Goal: Complete application form

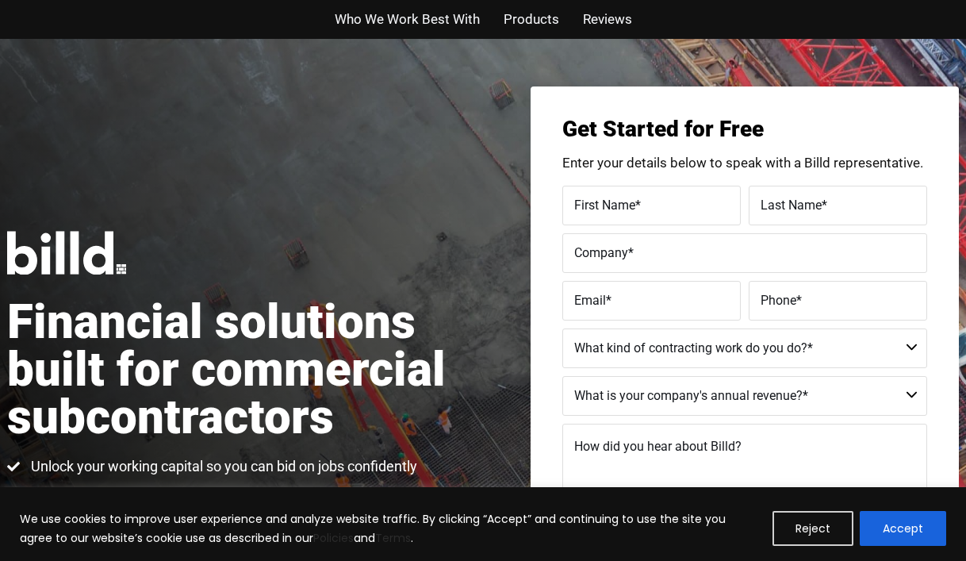
click at [659, 205] on label "First Name *" at bounding box center [651, 204] width 155 height 23
click at [659, 205] on input "First Name *" at bounding box center [651, 206] width 178 height 40
type input "[PERSON_NAME]"
click at [767, 141] on div "Get Started for Free Enter your details below to speak with a Billd representat…" at bounding box center [744, 380] width 428 height 588
click at [780, 212] on label "Last Name *" at bounding box center [837, 204] width 155 height 23
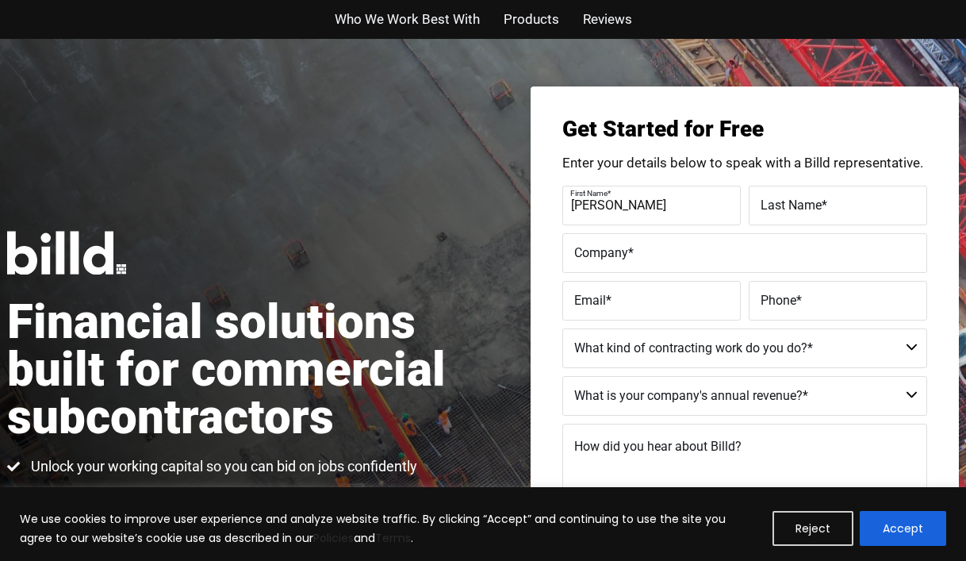
click at [780, 212] on input "Last Name *" at bounding box center [837, 206] width 178 height 40
type input "[PERSON_NAME]"
click at [852, 101] on div "Get Started for Free Enter your details below to speak with a Billd representat…" at bounding box center [744, 380] width 428 height 588
click at [637, 260] on label "Company *" at bounding box center [744, 252] width 341 height 23
click at [637, 260] on input "Company *" at bounding box center [744, 253] width 365 height 40
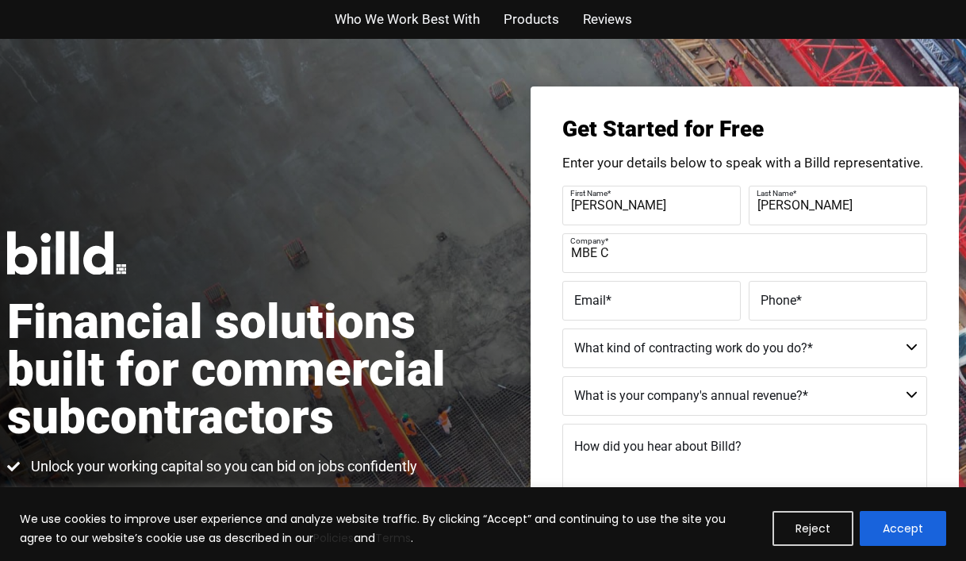
type input "MBE Construction"
type input "[PERSON_NAME][EMAIL_ADDRESS][DOMAIN_NAME]"
type input "[PHONE_NUMBER]"
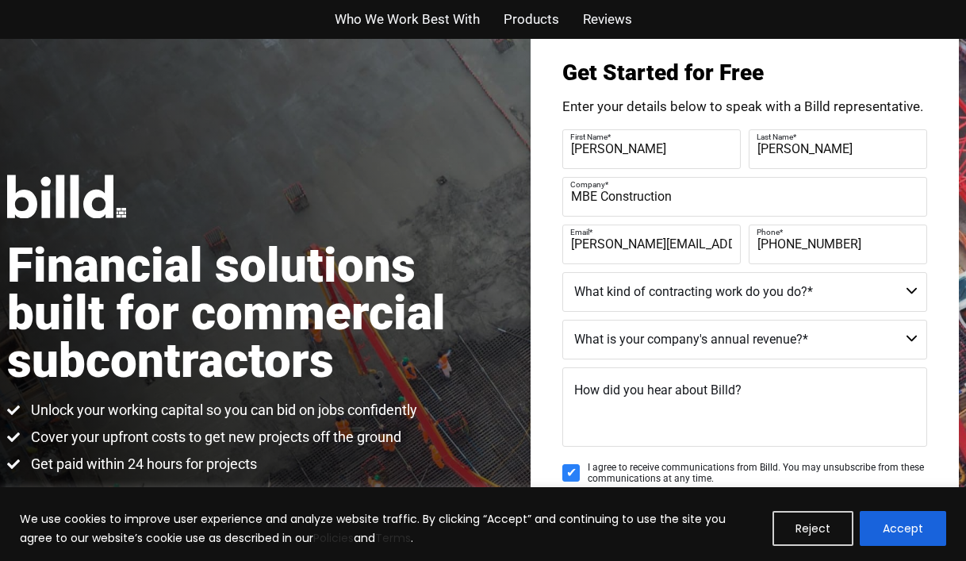
scroll to position [59, 0]
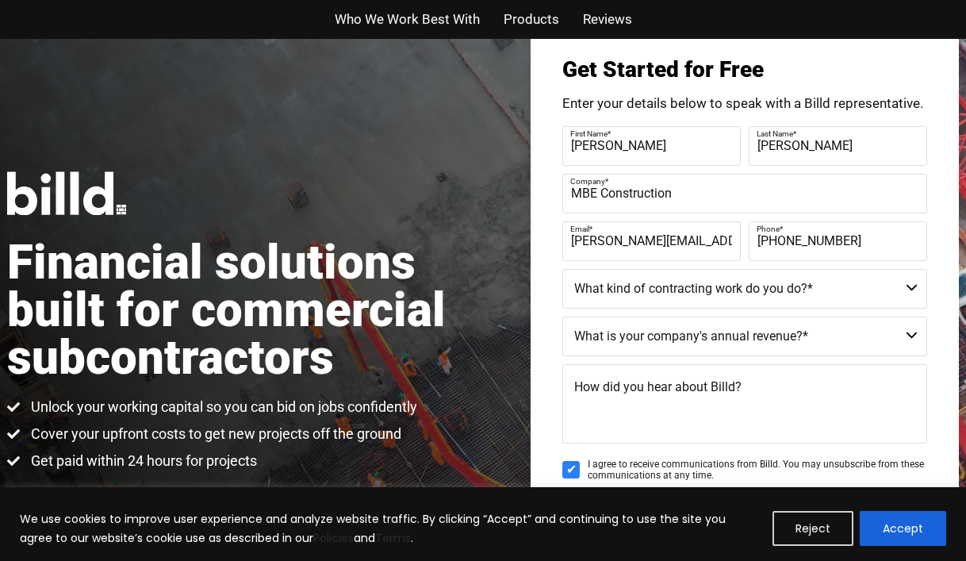
click at [903, 286] on select "Commercial Commercial and Residential Residential Not a Contractor" at bounding box center [744, 289] width 365 height 40
select select "Commercial"
click at [909, 300] on select "Commercial Commercial and Residential Residential Not a Contractor" at bounding box center [744, 289] width 365 height 40
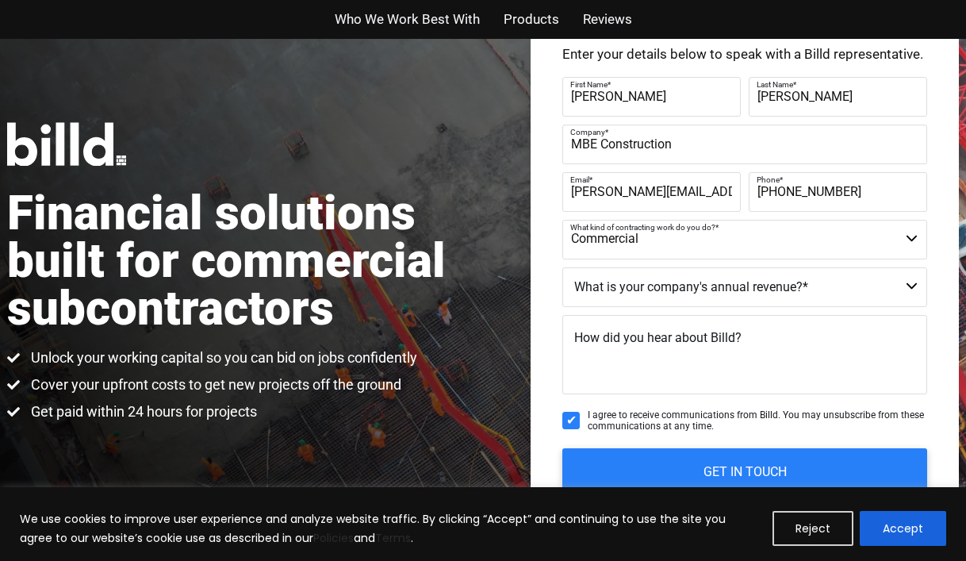
click at [887, 291] on select "$40M + $25M - $40M $8M - $25M $4M - $8M $2M - $4M $1M - $2M Less than $1M" at bounding box center [744, 287] width 365 height 40
select select "$8M - $25M"
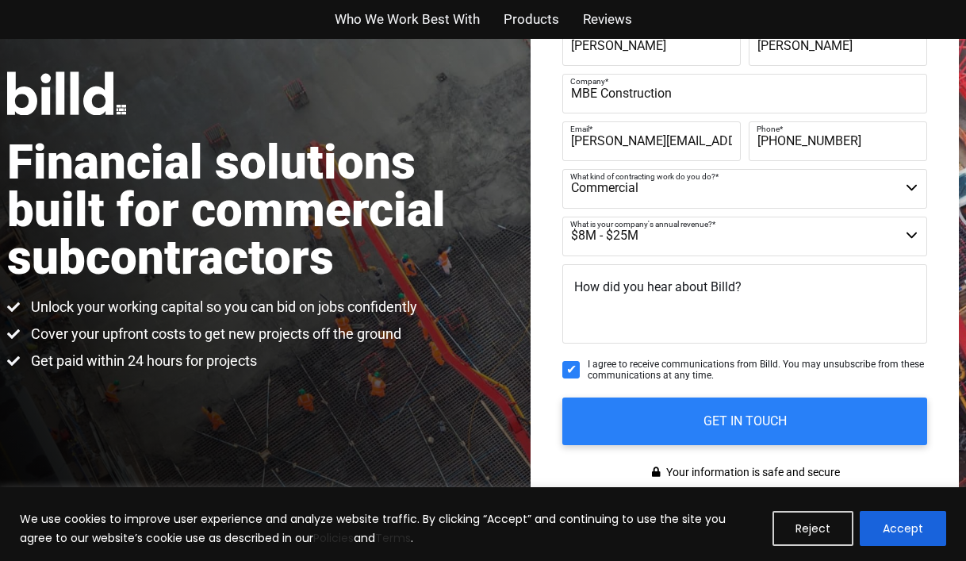
scroll to position [161, 0]
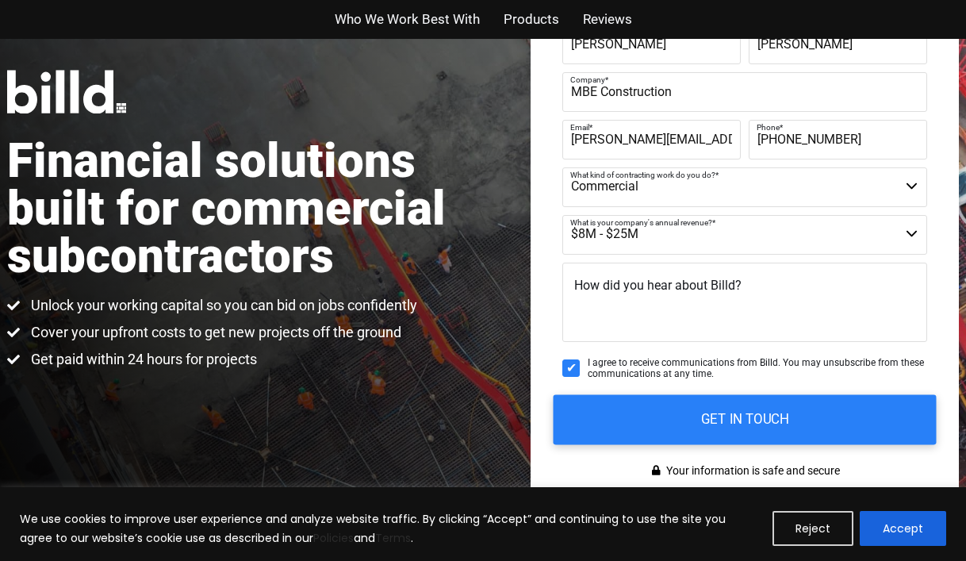
click at [649, 419] on input "GET IN TOUCH" at bounding box center [744, 419] width 383 height 50
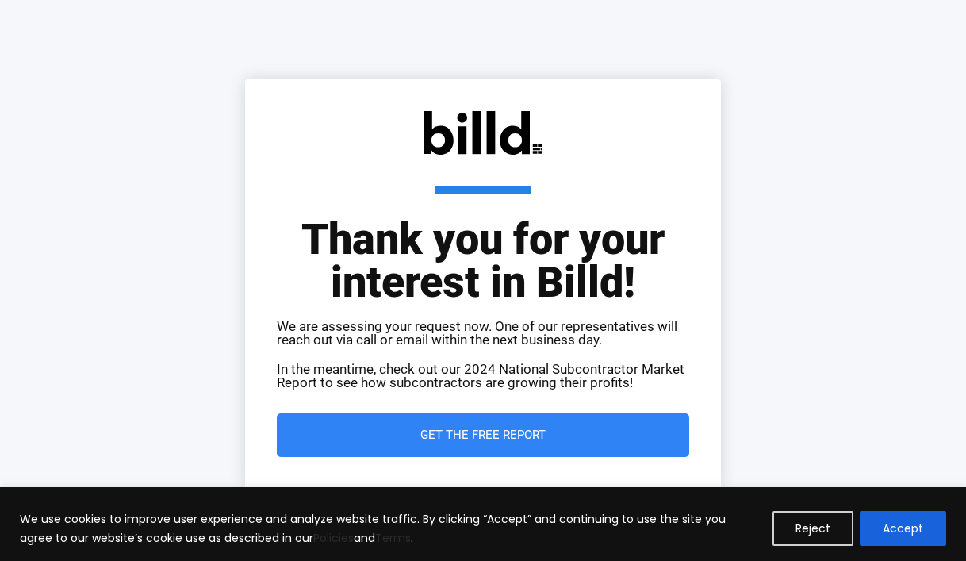
scroll to position [35, 0]
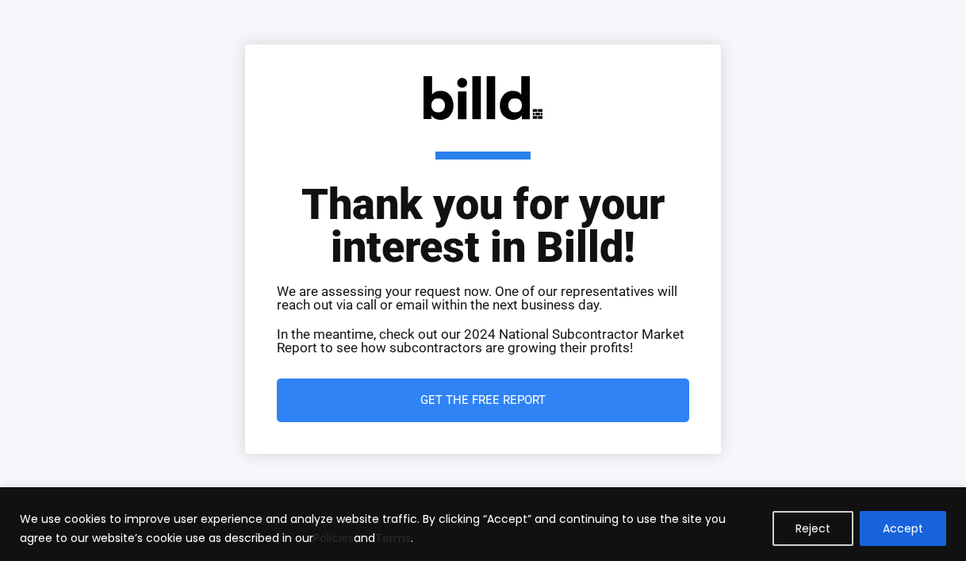
click at [503, 398] on span "Get the Free Report" at bounding box center [482, 400] width 125 height 12
